Goal: Task Accomplishment & Management: Manage account settings

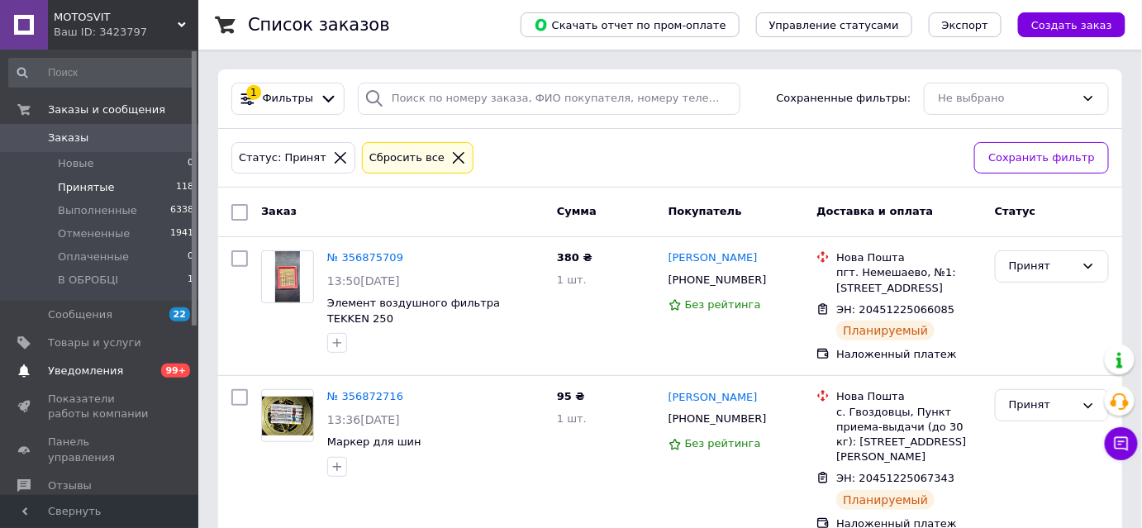
click at [180, 369] on span "99+" at bounding box center [175, 371] width 29 height 14
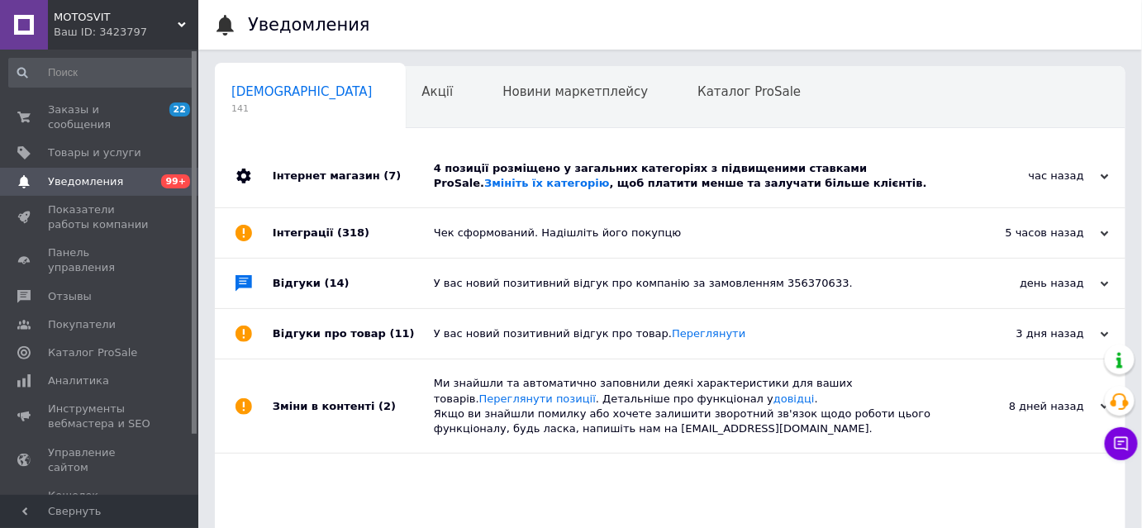
click at [180, 395] on link "Инструменты вебмастера и SEO" at bounding box center [101, 416] width 203 height 43
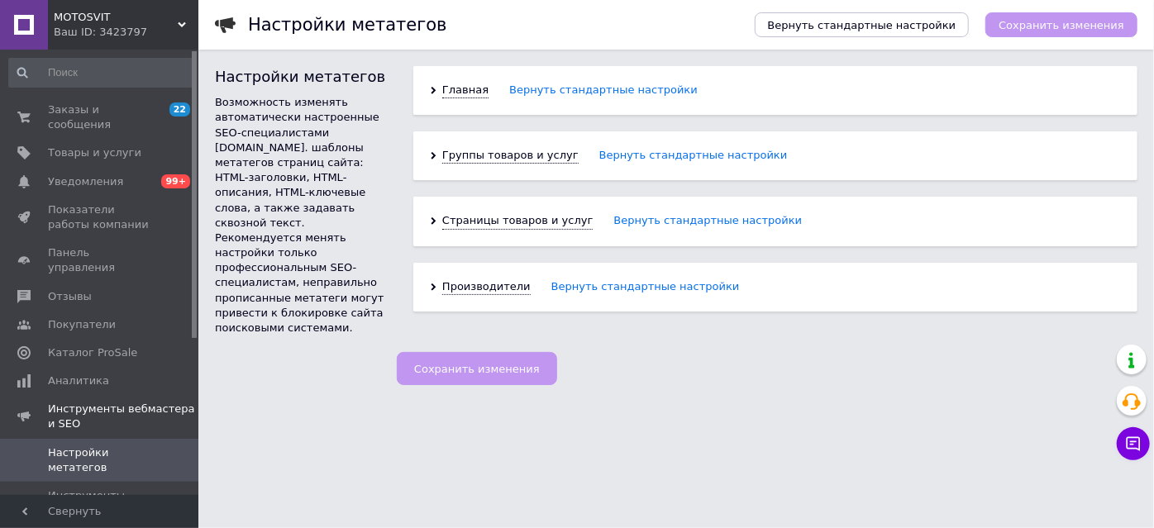
click at [69, 89] on div "Заказы и сообщения 22 0 Товары и услуги Уведомления 0 99+ Показатели работы ком…" at bounding box center [101, 275] width 203 height 450
click at [66, 102] on span "Заказы и сообщения" at bounding box center [100, 117] width 105 height 30
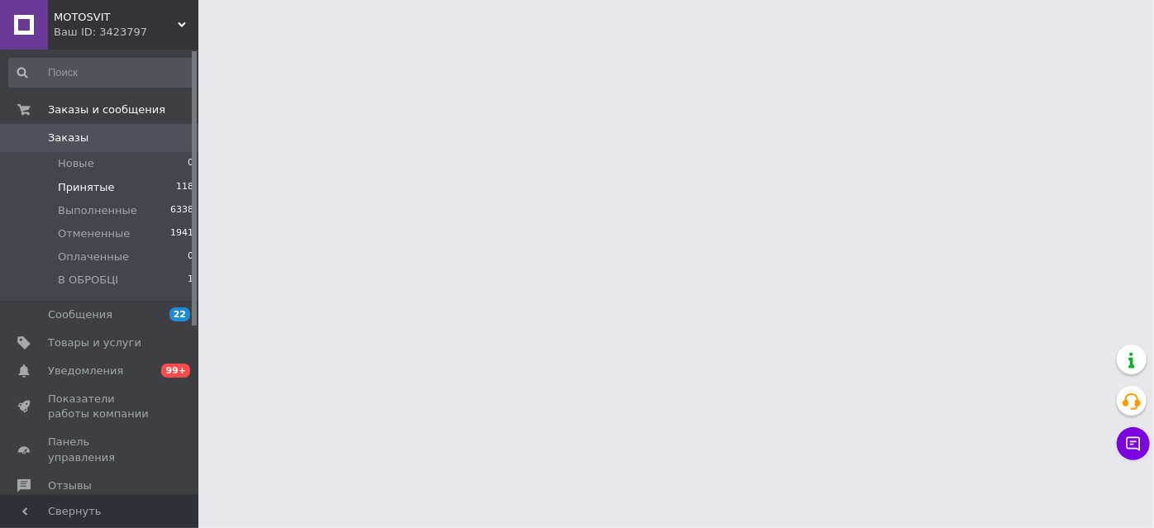
click at [74, 184] on span "Принятые" at bounding box center [86, 187] width 57 height 15
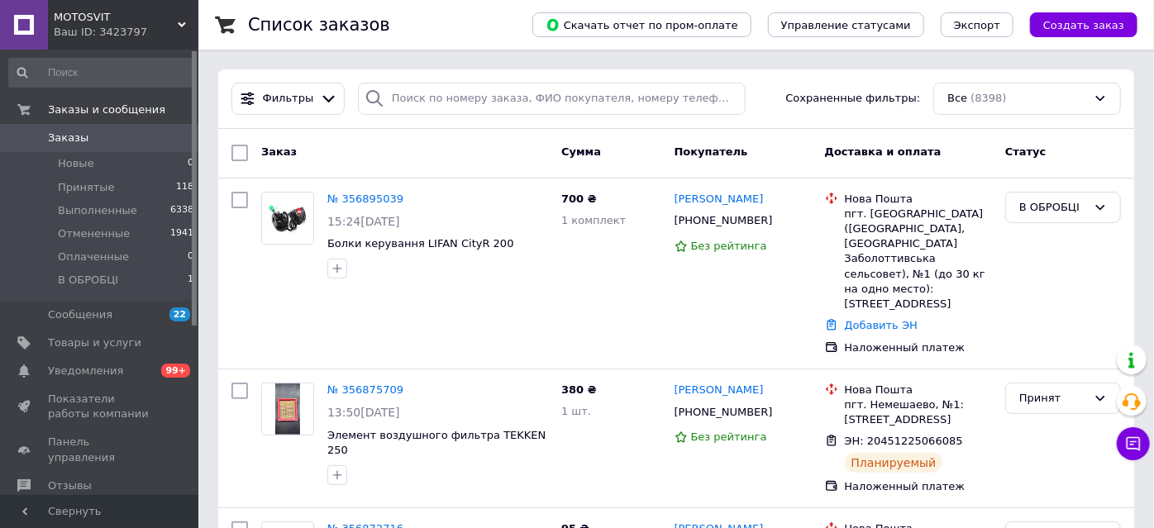
click at [91, 185] on span "Принятые" at bounding box center [86, 187] width 57 height 15
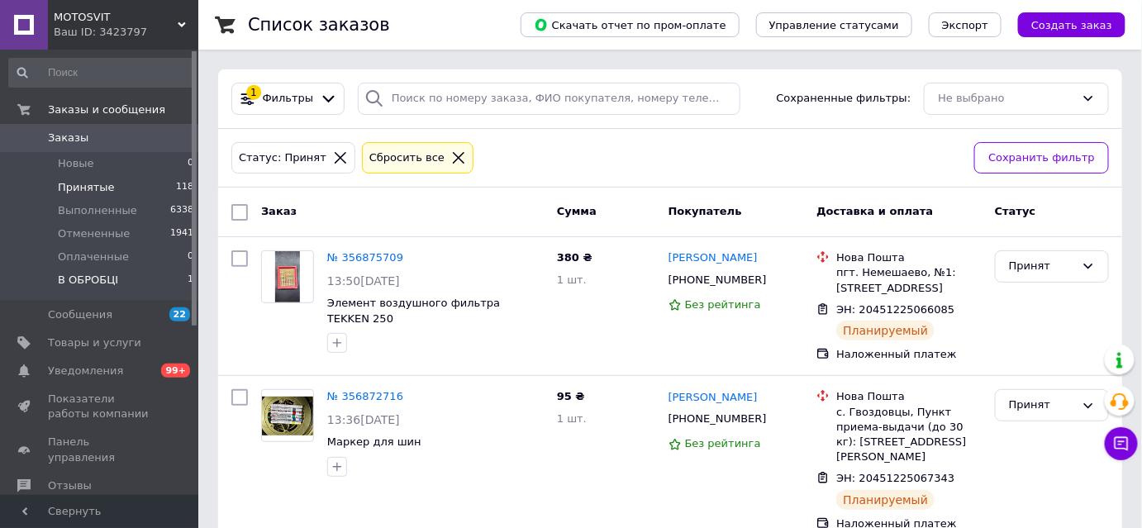
click at [98, 273] on li "В ОБРОБЦІ 1" at bounding box center [101, 284] width 203 height 31
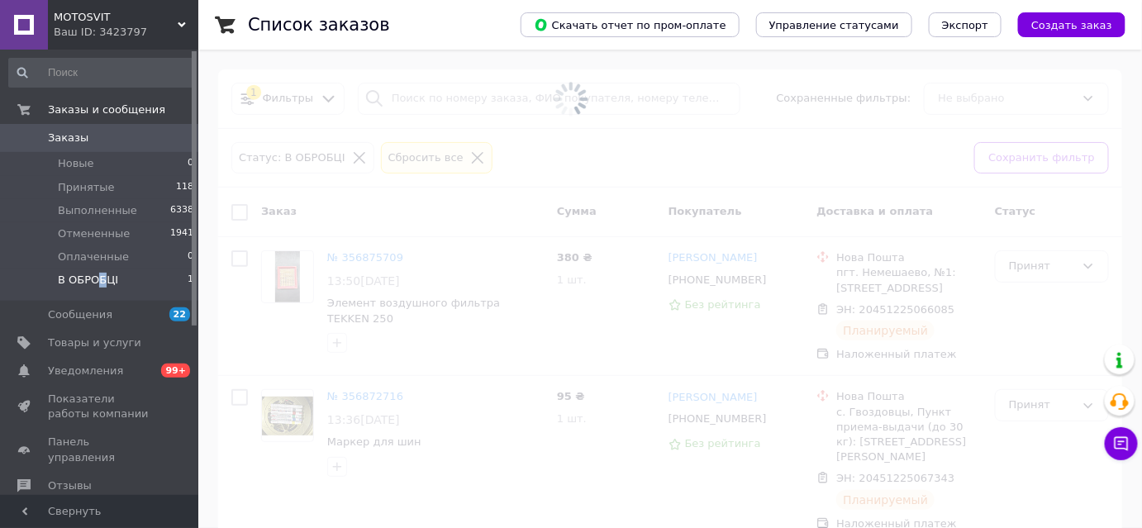
click at [99, 281] on span "В ОБРОБЦІ" at bounding box center [88, 280] width 60 height 15
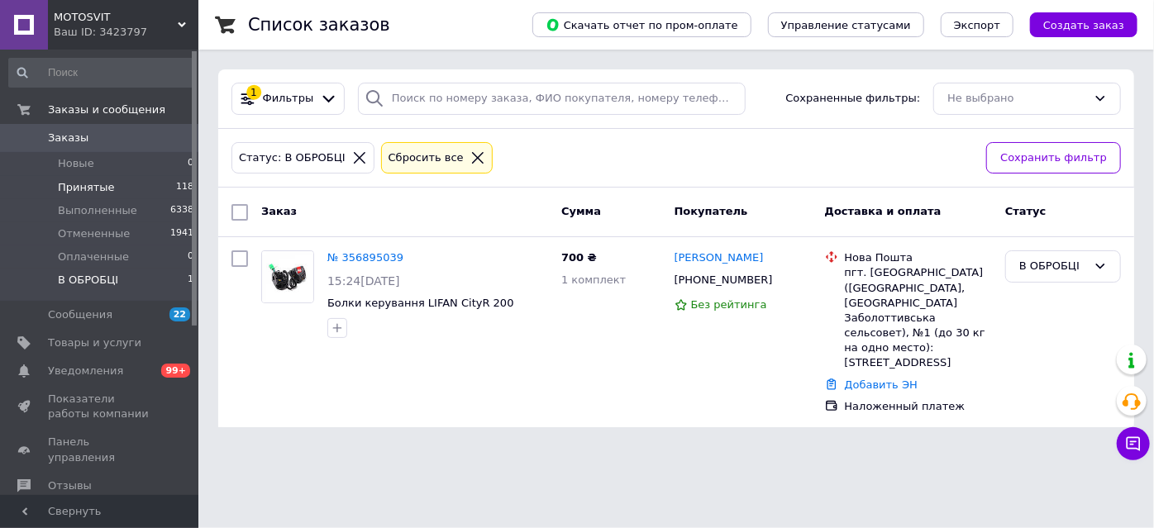
click at [102, 183] on span "Принятые" at bounding box center [86, 187] width 57 height 15
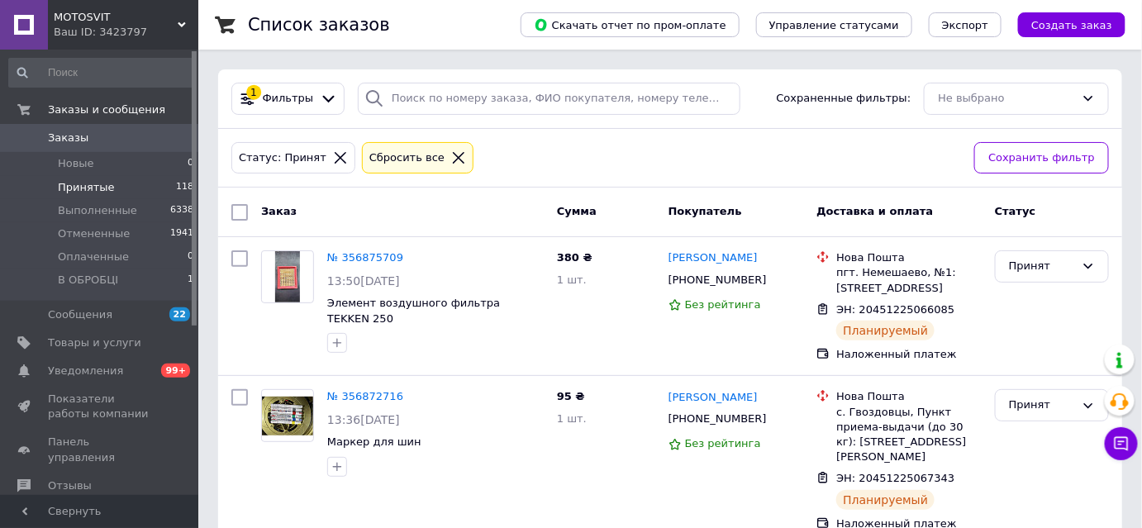
drag, startPoint x: 106, startPoint y: 174, endPoint x: 174, endPoint y: 180, distance: 68.1
click at [103, 174] on li "Новые 0" at bounding box center [101, 163] width 203 height 23
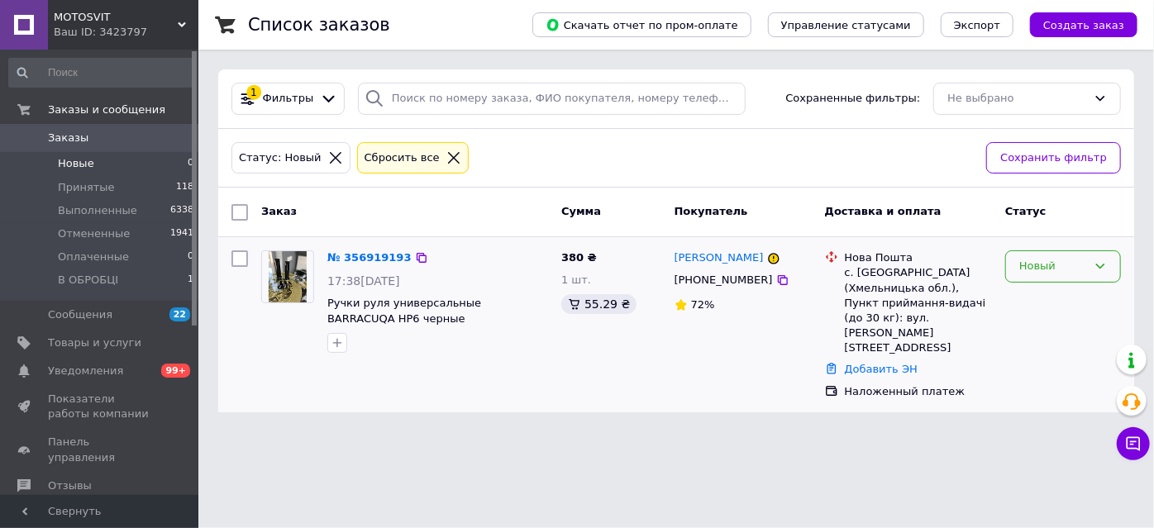
click at [1103, 264] on icon at bounding box center [1100, 266] width 9 height 5
click at [1033, 302] on li "Принят" at bounding box center [1063, 301] width 114 height 31
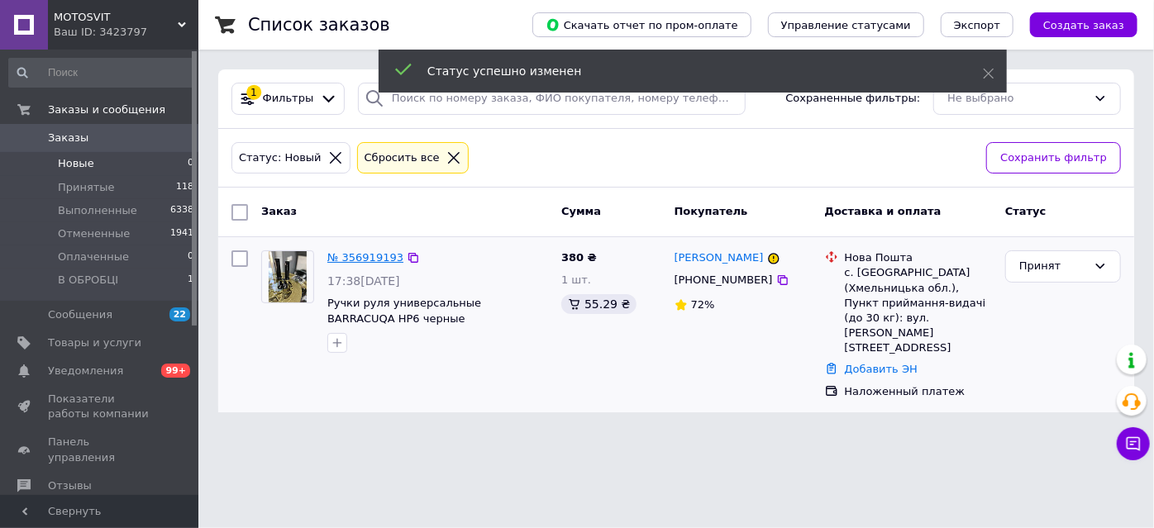
click at [350, 255] on link "№ 356919193" at bounding box center [365, 257] width 76 height 12
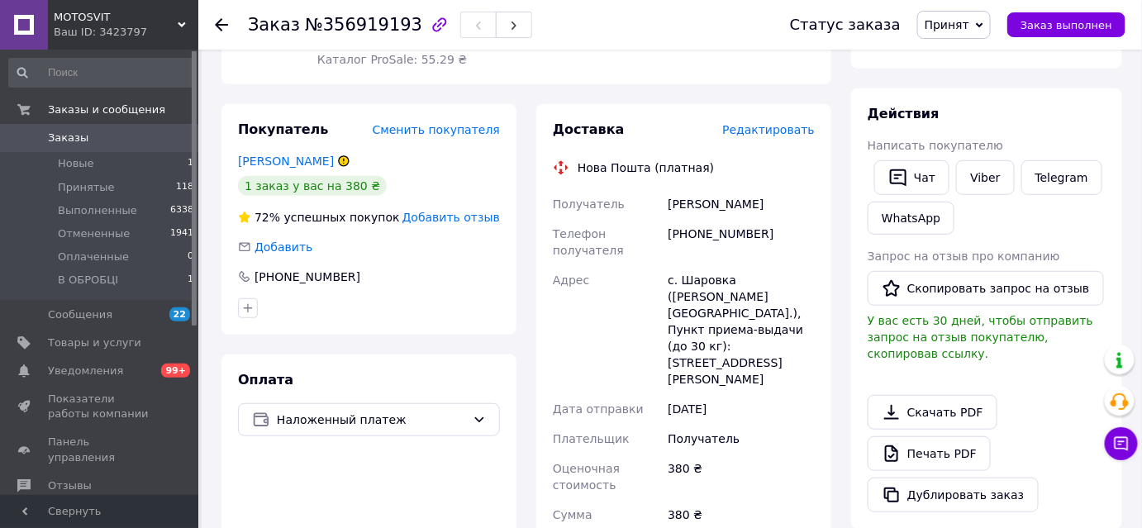
scroll to position [267, 0]
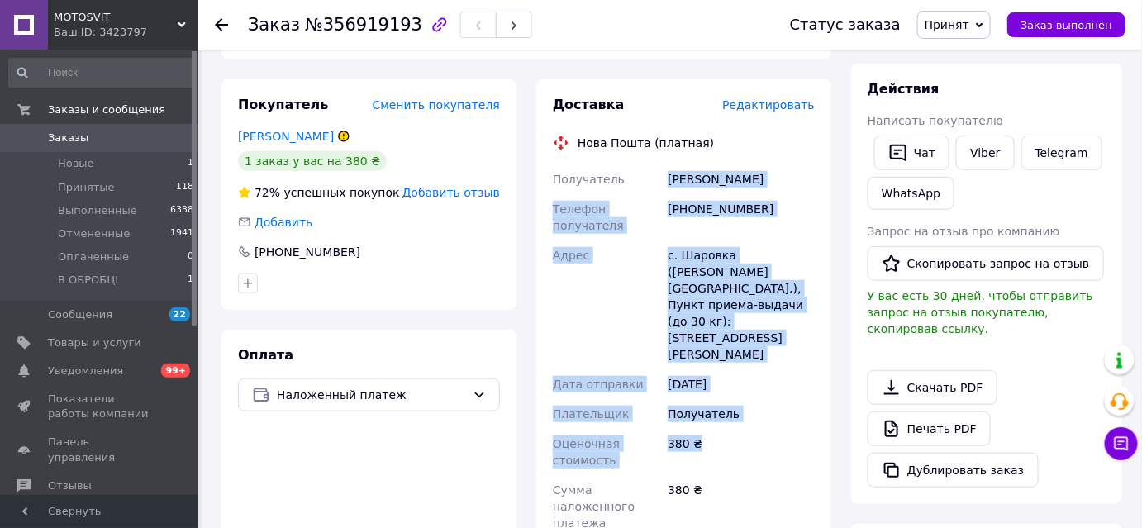
drag, startPoint x: 666, startPoint y: 159, endPoint x: 804, endPoint y: 378, distance: 259.5
click at [804, 378] on div "Получатель Минючко Діма Телефон получателя +380684171004 Адрес с. Шаровка (Хмел…" at bounding box center [683, 422] width 269 height 516
copy div "Минючко Діма Телефон получателя +380684171004 Адрес с. Шаровка (Хмельницкая обл…"
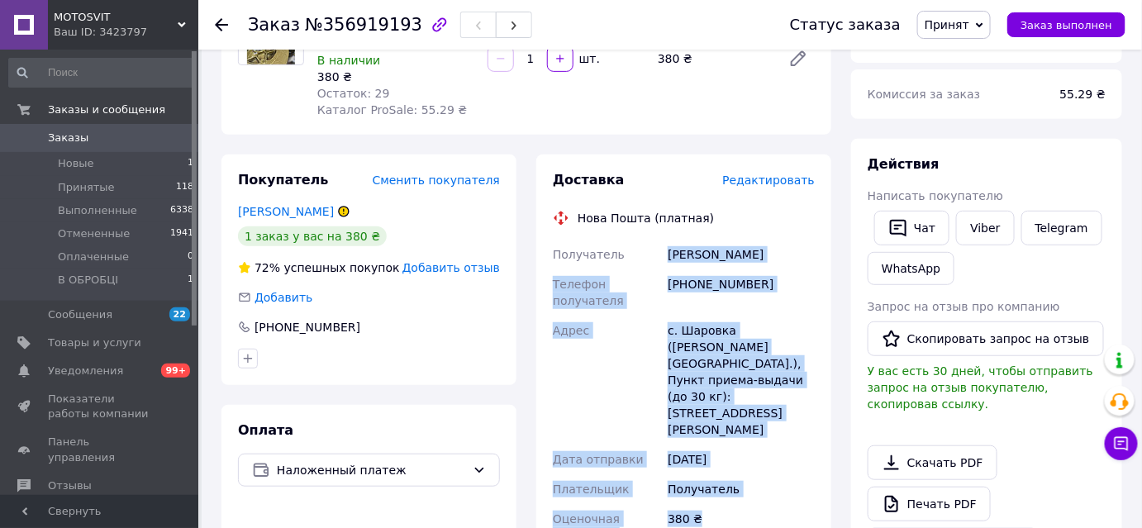
scroll to position [41, 0]
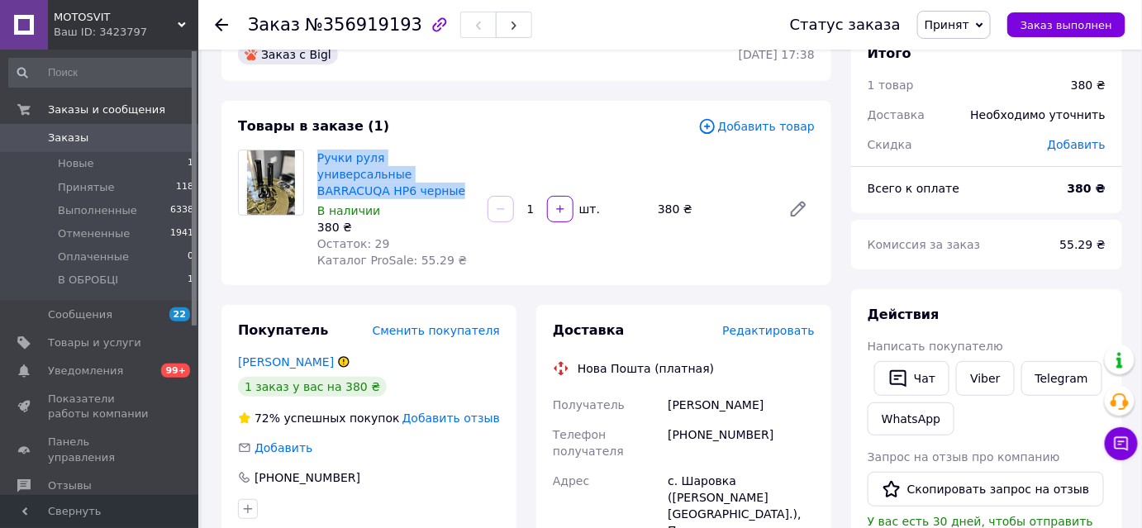
drag, startPoint x: 456, startPoint y: 173, endPoint x: 315, endPoint y: 155, distance: 142.4
click at [315, 155] on div "Ручки руля универсальные BARRACUQA HP6 черные В наличии 380 ₴ Остаток: 29 Катал…" at bounding box center [396, 209] width 170 height 126
copy link "Ручки руля универсальные BARRACUQA HP6 черные"
click at [97, 167] on li "Новые 1" at bounding box center [101, 163] width 203 height 23
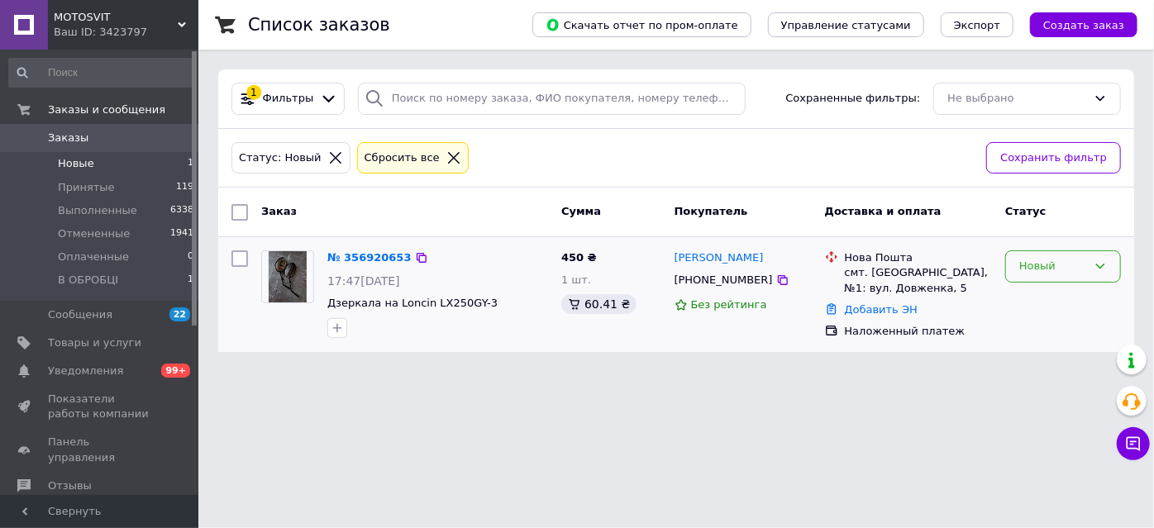
click at [1102, 267] on icon at bounding box center [1099, 265] width 13 height 13
click at [1045, 299] on li "Принят" at bounding box center [1063, 301] width 114 height 31
click at [352, 264] on div "№ 356920653" at bounding box center [365, 258] width 79 height 19
click at [351, 255] on link "№ 356920653" at bounding box center [365, 257] width 76 height 12
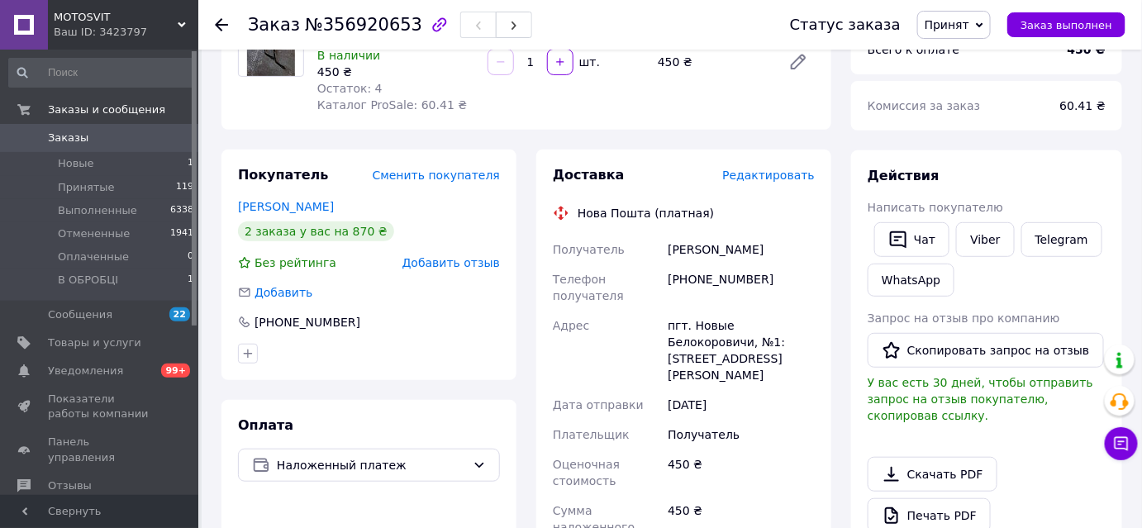
scroll to position [300, 0]
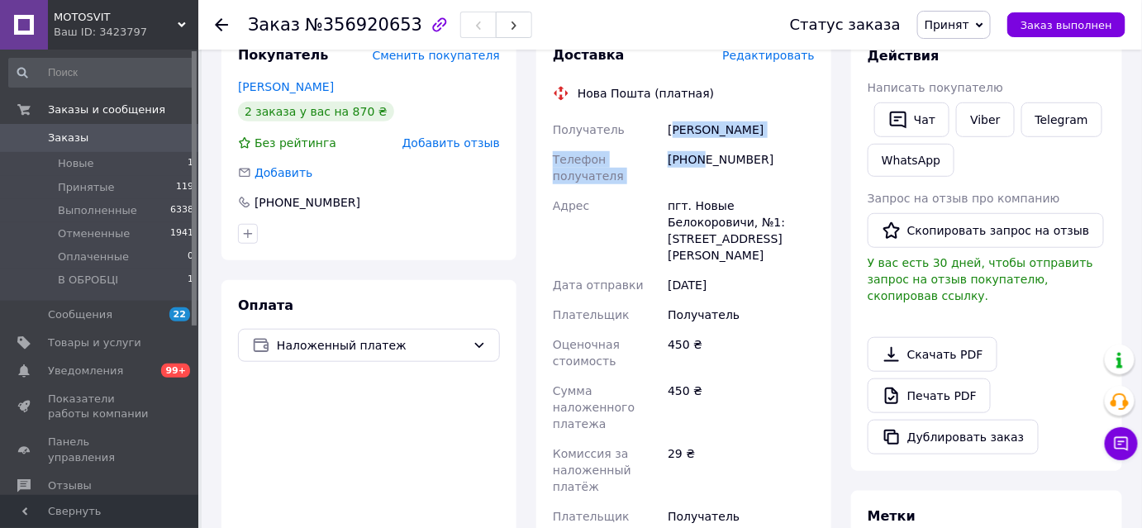
drag, startPoint x: 673, startPoint y: 131, endPoint x: 697, endPoint y: 147, distance: 29.3
click at [698, 147] on div "Получатель Левченко Тимофій Телефон получателя +380964796848 Адрес пгт. Новые Б…" at bounding box center [683, 348] width 269 height 466
drag, startPoint x: 644, startPoint y: 120, endPoint x: 668, endPoint y: 130, distance: 25.9
click at [647, 119] on div "Получатель" at bounding box center [606, 130] width 115 height 30
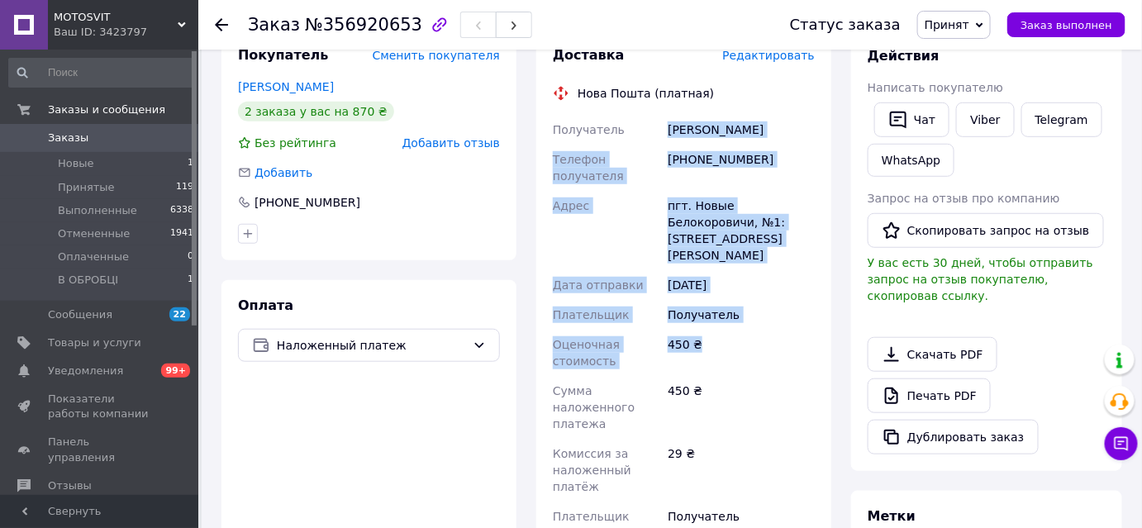
drag, startPoint x: 666, startPoint y: 122, endPoint x: 749, endPoint y: 317, distance: 211.8
click at [749, 317] on div "Получатель Левченко Тимофій Телефон получателя +380964796848 Адрес пгт. Новые Б…" at bounding box center [683, 348] width 269 height 466
copy div "Левченко Тимофій Телефон получателя +380964796848 Адрес пгт. Новые Белокоровичи…"
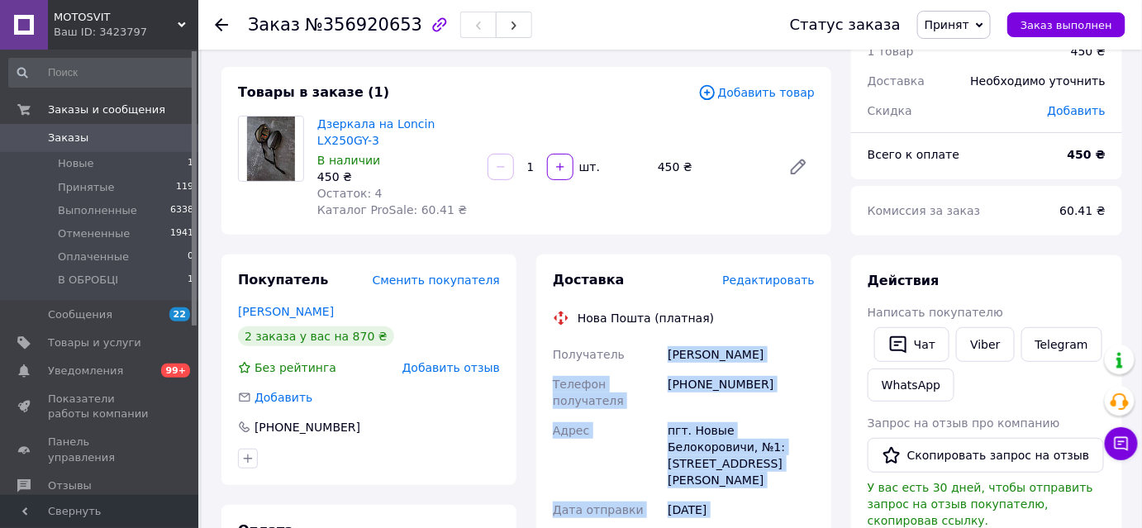
scroll to position [74, 0]
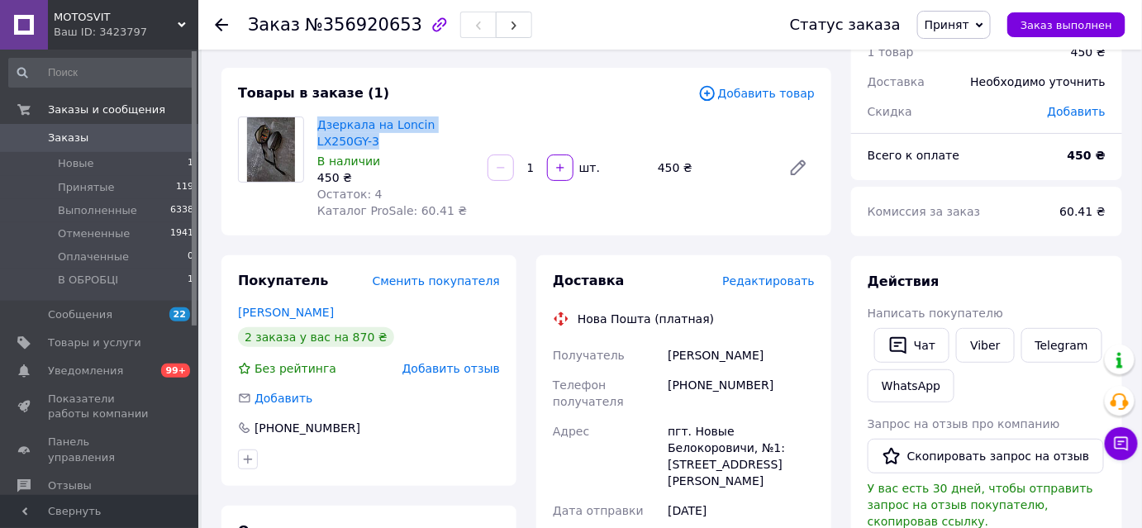
drag, startPoint x: 328, startPoint y: 141, endPoint x: 312, endPoint y: 122, distance: 25.2
click at [312, 122] on div "Дзеркала на Loncin LX250GY-3 В наличии 450 ₴ Остаток: 4 Каталог ProSale: 60.41 ₴" at bounding box center [396, 167] width 170 height 109
copy link "Дзеркала на Loncin LX250GY-3"
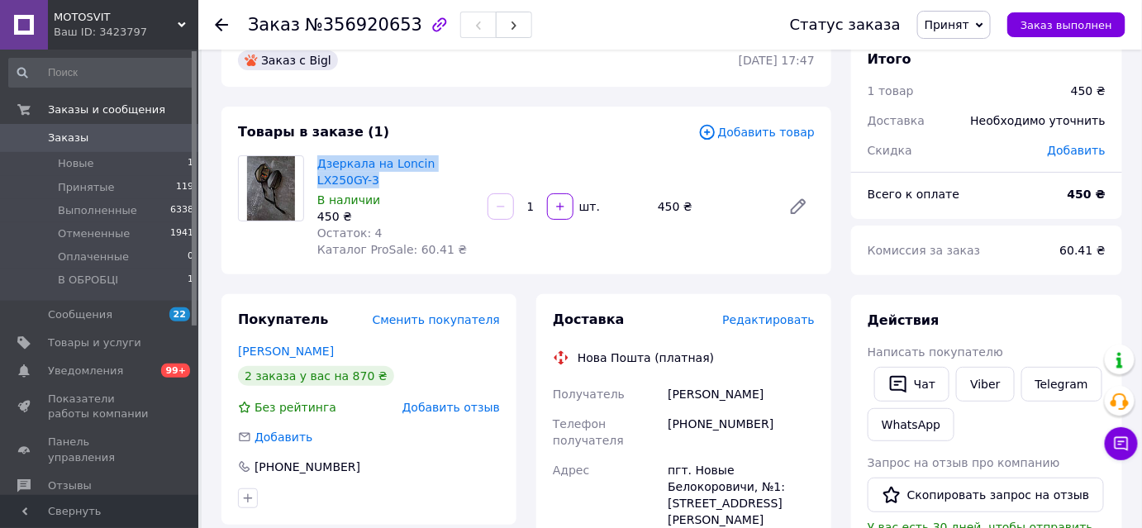
scroll to position [0, 0]
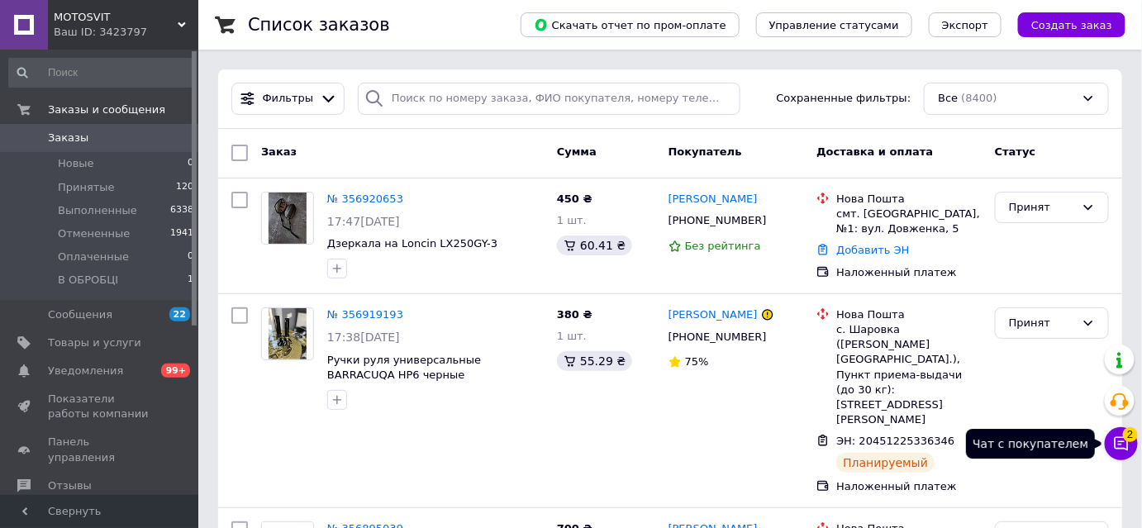
click at [1124, 433] on span "2" at bounding box center [1130, 430] width 15 height 15
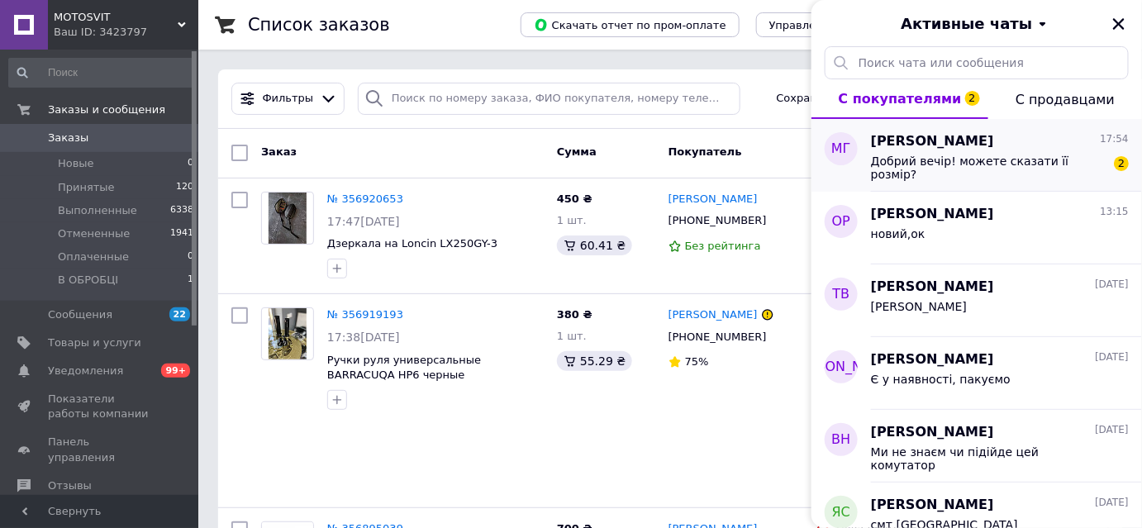
click at [951, 159] on span "Добрий вечір! можете сказати її розмір?" at bounding box center [988, 168] width 235 height 26
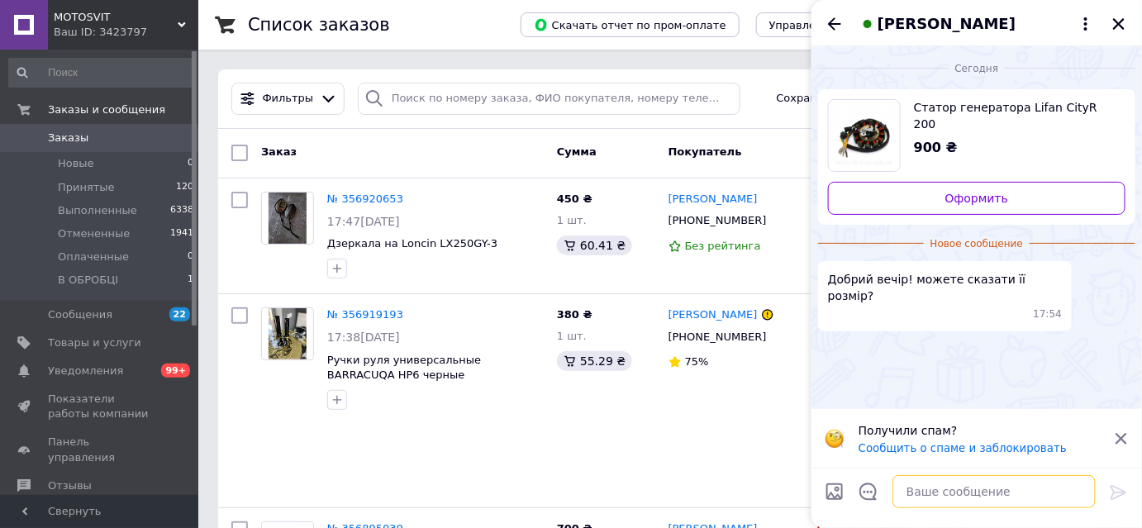
click at [1002, 497] on textarea at bounding box center [993, 491] width 203 height 33
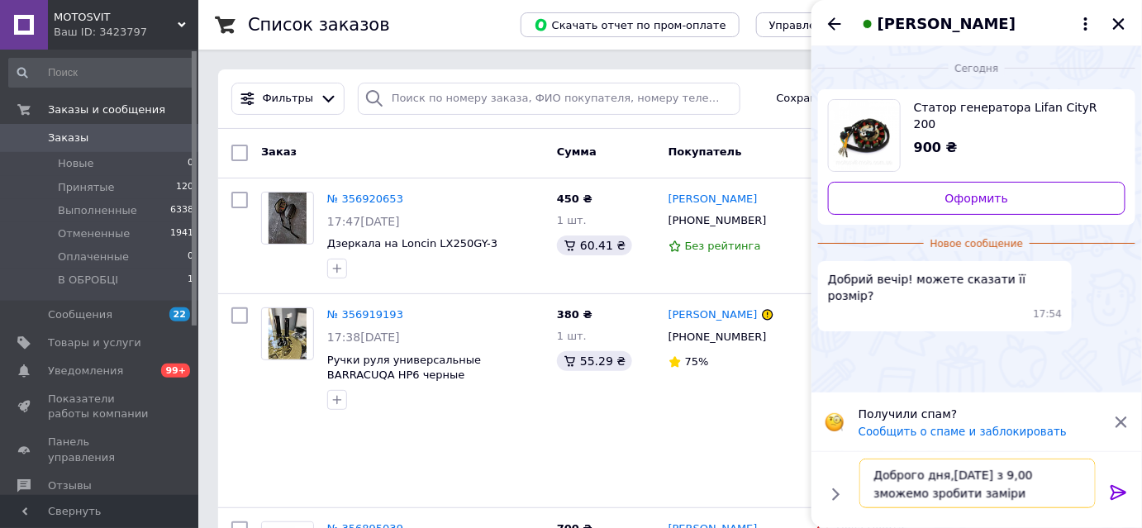
type textarea "Доброго дня,завтра з 9,00 зможемо зробити заміри"
click at [1115, 495] on icon at bounding box center [1119, 493] width 20 height 20
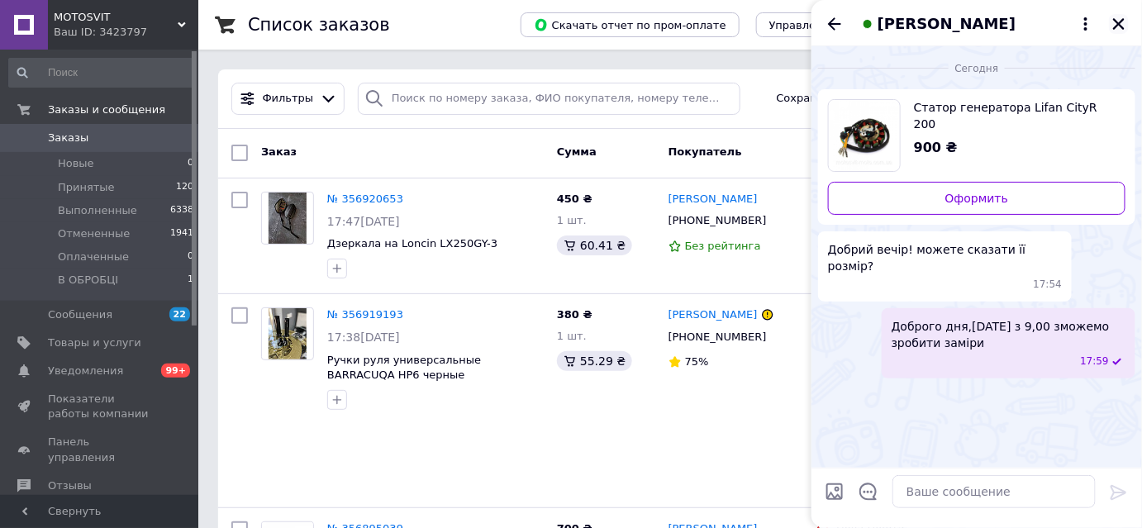
click at [1120, 17] on icon "Закрыть" at bounding box center [1118, 24] width 15 height 15
